Goal: Information Seeking & Learning: Learn about a topic

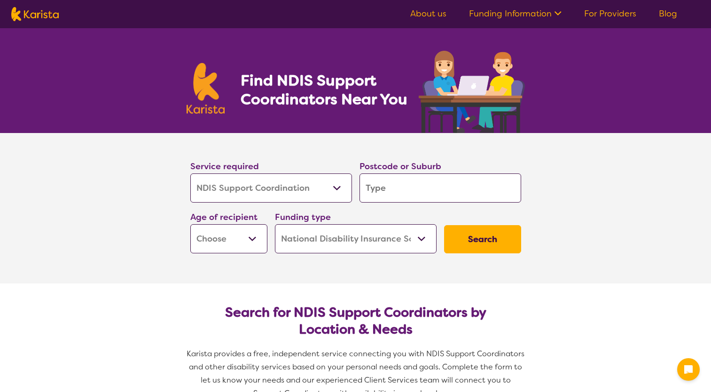
select select "NDIS Support Coordination"
select select "NDIS"
select select "NDIS Support Coordination"
select select "NDIS"
click at [312, 189] on select "Allied Health Assistant Assessment ([MEDICAL_DATA] or [MEDICAL_DATA]) Behaviour…" at bounding box center [271, 187] width 162 height 29
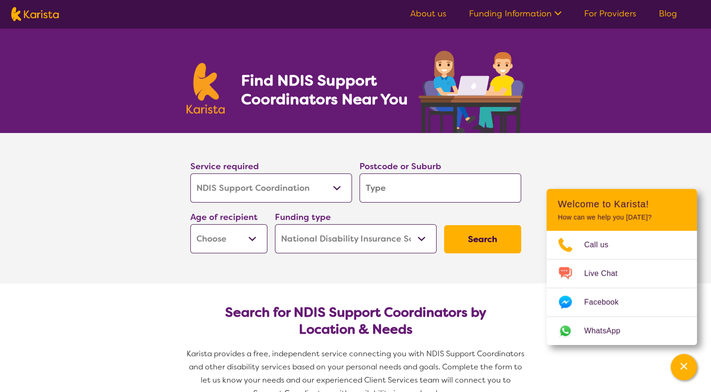
click at [190, 173] on select "Allied Health Assistant Assessment ([MEDICAL_DATA] or [MEDICAL_DATA]) Behaviour…" at bounding box center [271, 187] width 162 height 29
click at [441, 202] on div "Postcode or Suburb" at bounding box center [440, 181] width 169 height 51
click at [439, 194] on input "search" at bounding box center [440, 187] width 162 height 29
type input "L"
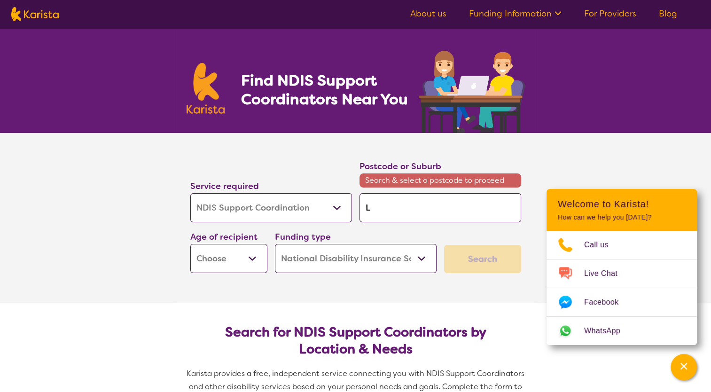
type input "Li"
type input "Liv"
type input "Live"
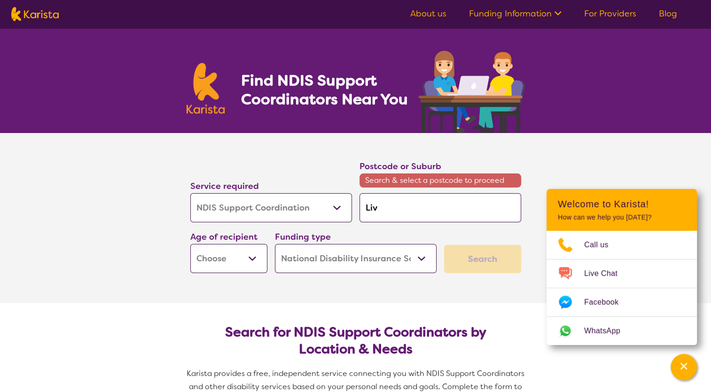
type input "Live"
type input "Liver"
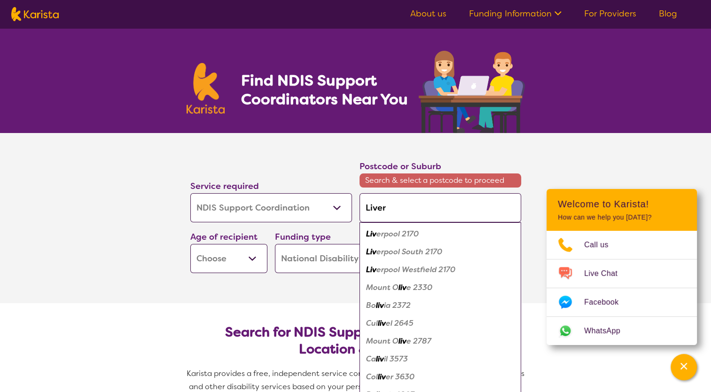
type input "Liverp"
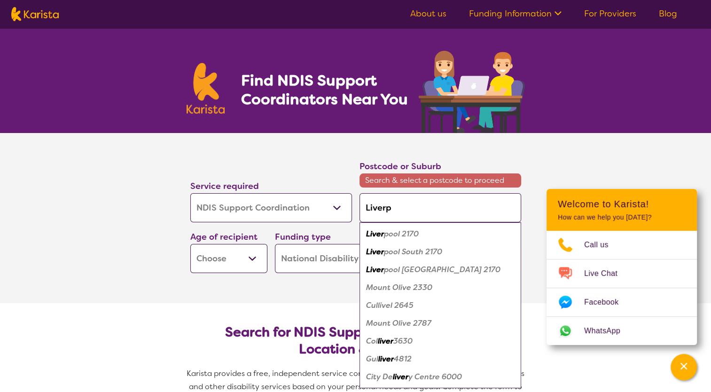
type input "Liverpo"
type input "Liverpoo"
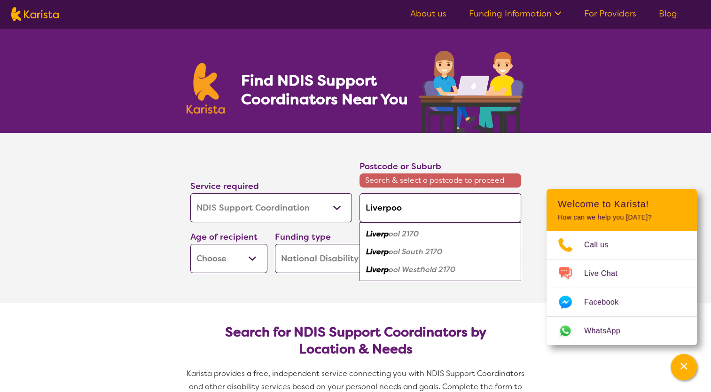
type input "[GEOGRAPHIC_DATA]"
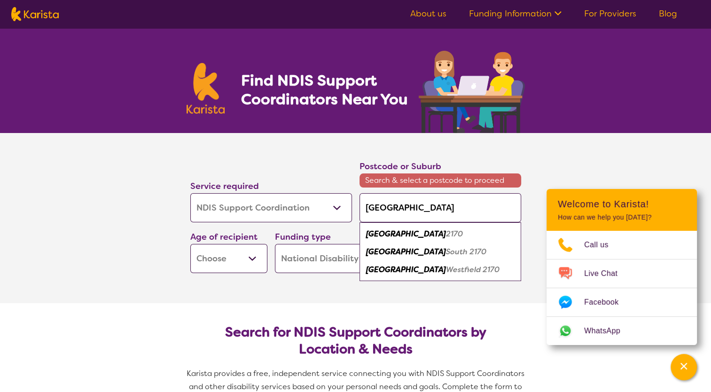
click at [446, 234] on em "2170" at bounding box center [454, 234] width 17 height 10
type input "2170"
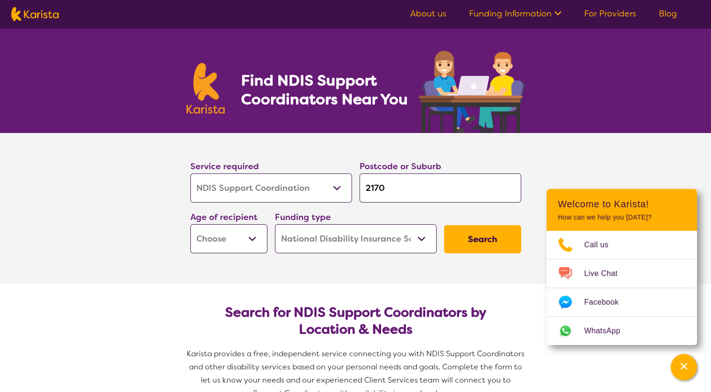
click at [394, 179] on input "2170" at bounding box center [440, 187] width 162 height 29
type input "2170"
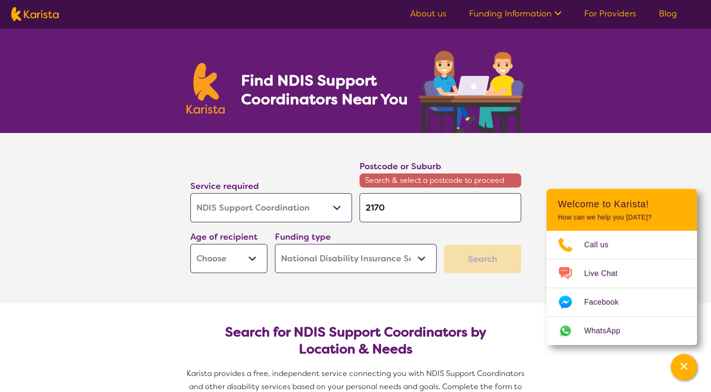
type input "2170"
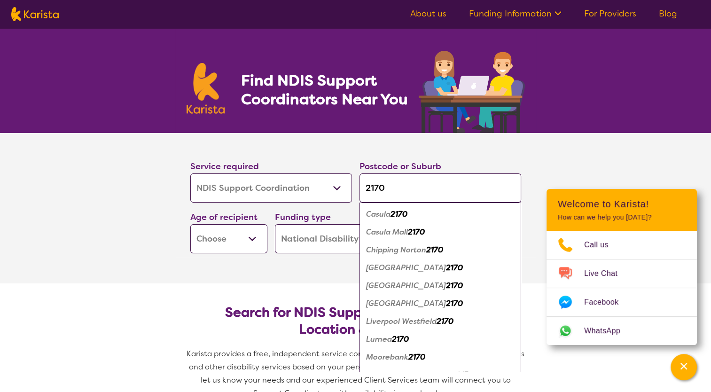
click at [383, 284] on em "[GEOGRAPHIC_DATA]" at bounding box center [406, 285] width 80 height 10
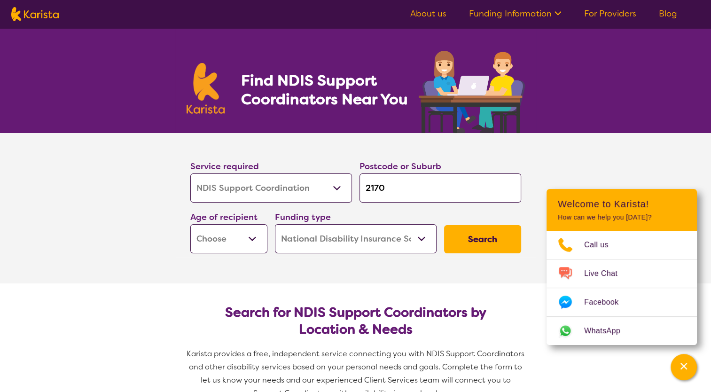
click at [249, 241] on select "Early Childhood - 0 to 9 Child - 10 to 11 Adolescent - 12 to 17 Adult - 18 to 6…" at bounding box center [228, 238] width 77 height 29
select select "AD"
click at [190, 224] on select "Early Childhood - 0 to 9 Child - 10 to 11 Adolescent - 12 to 17 Adult - 18 to 6…" at bounding box center [228, 238] width 77 height 29
select select "AD"
click at [425, 241] on select "Home Care Package (HCP) National Disability Insurance Scheme (NDIS) I don't know" at bounding box center [356, 238] width 162 height 29
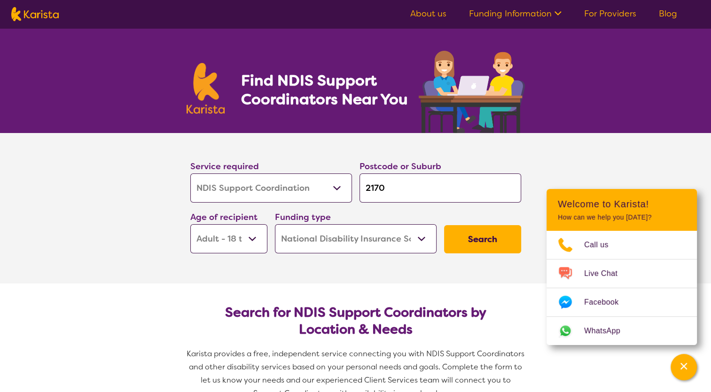
select select "i-don-t-know"
click at [275, 224] on select "Home Care Package (HCP) National Disability Insurance Scheme (NDIS) I don't know" at bounding box center [356, 238] width 162 height 29
select select "i-don-t-know"
click at [481, 239] on button "Search" at bounding box center [482, 239] width 77 height 28
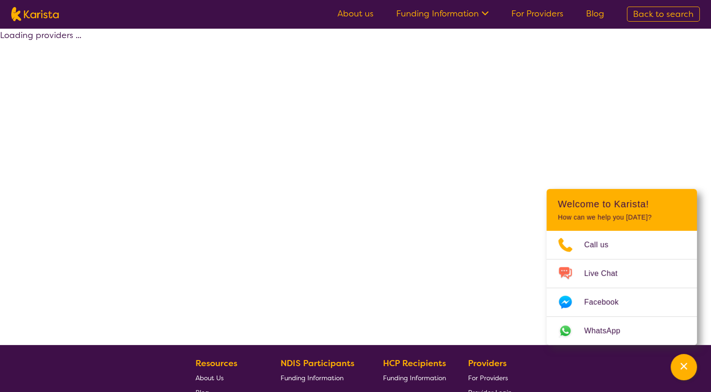
select select "NDIS Support Coordination"
select select "AD"
